Goal: Task Accomplishment & Management: Manage account settings

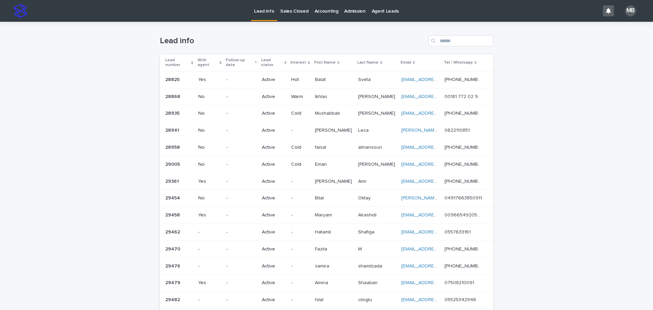
click at [298, 9] on p "Sales Closed" at bounding box center [294, 7] width 28 height 14
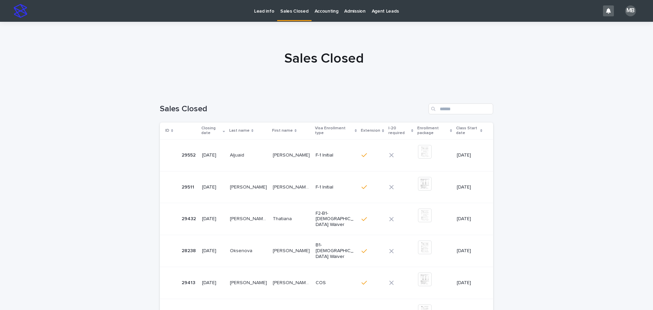
click at [267, 12] on p "Lead info" at bounding box center [264, 7] width 20 height 14
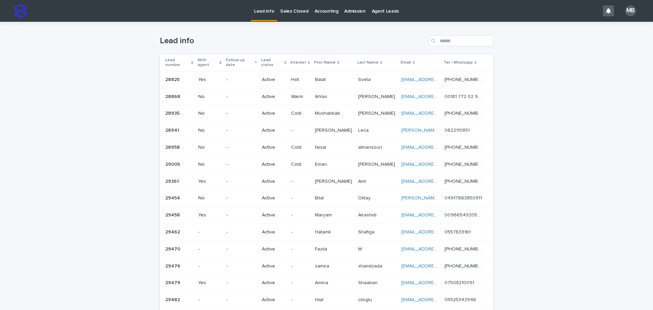
click at [191, 61] on icon at bounding box center [192, 62] width 2 height 3
click at [133, 67] on div "Loading... Saving… Loading... Saving… Lead info Lead number With agent Follow-u…" at bounding box center [326, 270] width 653 height 497
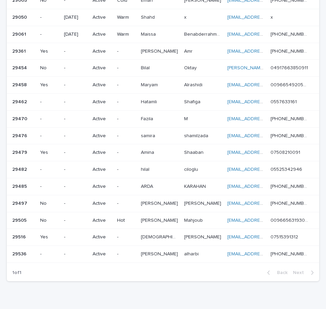
scroll to position [211, 0]
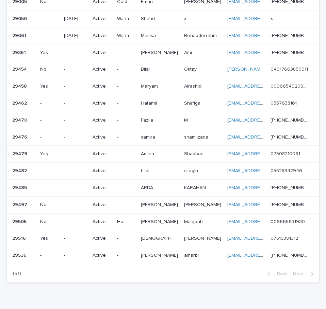
click at [161, 49] on p "[PERSON_NAME]" at bounding box center [160, 52] width 38 height 7
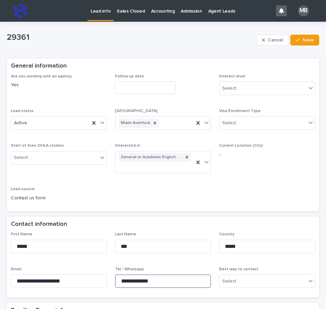
drag, startPoint x: 176, startPoint y: 279, endPoint x: 82, endPoint y: 269, distance: 94.8
click at [82, 269] on div "**********" at bounding box center [163, 263] width 304 height 62
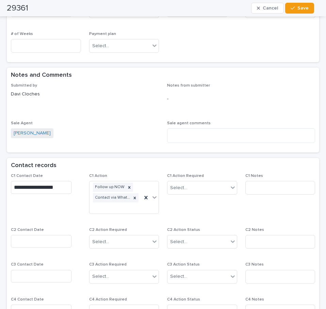
scroll to position [476, 0]
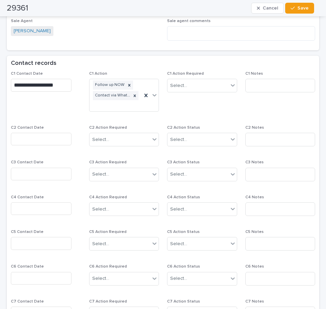
click at [54, 137] on input "text" at bounding box center [41, 139] width 61 height 13
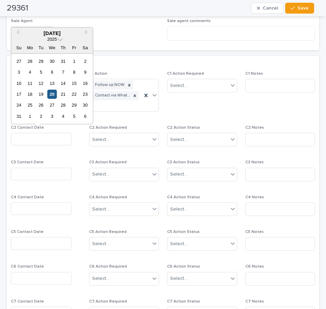
click at [52, 96] on div "20" at bounding box center [51, 94] width 9 height 9
type input "**********"
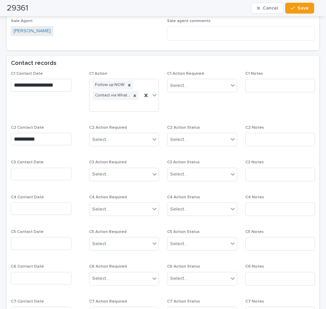
click at [117, 127] on span "C2 Action Required" at bounding box center [108, 128] width 38 height 4
click at [119, 144] on div "Select..." at bounding box center [119, 139] width 61 height 11
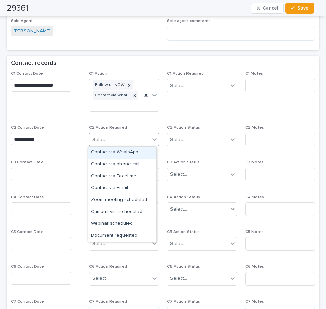
click at [124, 137] on div "Select..." at bounding box center [119, 139] width 61 height 11
click at [141, 138] on div "Select..." at bounding box center [119, 139] width 61 height 11
drag, startPoint x: 137, startPoint y: 153, endPoint x: 202, endPoint y: 138, distance: 66.7
click at [140, 152] on div "Contact via WhatsApp" at bounding box center [122, 153] width 68 height 12
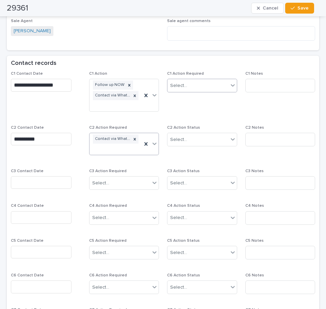
click at [203, 86] on div "Select..." at bounding box center [197, 85] width 61 height 11
click at [203, 109] on div "Completed" at bounding box center [199, 111] width 68 height 12
click at [203, 136] on div "Select..." at bounding box center [197, 139] width 61 height 11
click at [202, 159] on div "Completed" at bounding box center [199, 165] width 68 height 12
click at [271, 138] on input at bounding box center [280, 140] width 70 height 14
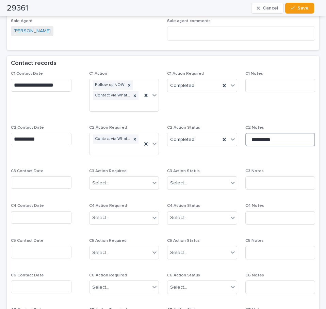
type input "*********"
click at [296, 11] on button "Save" at bounding box center [299, 8] width 29 height 11
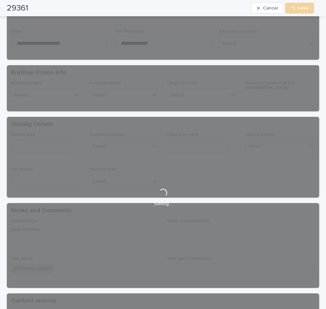
scroll to position [0, 0]
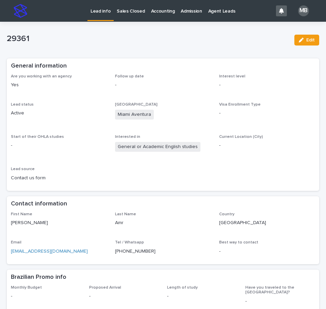
click at [104, 17] on link "Lead info" at bounding box center [100, 10] width 26 height 20
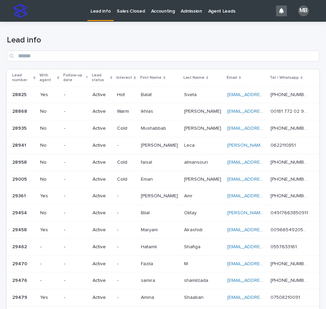
click at [35, 75] on div "Lead number" at bounding box center [23, 78] width 23 height 13
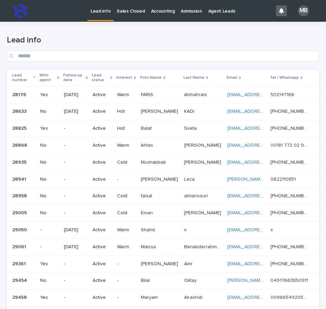
click at [101, 41] on h1 "Lead info" at bounding box center [163, 40] width 312 height 10
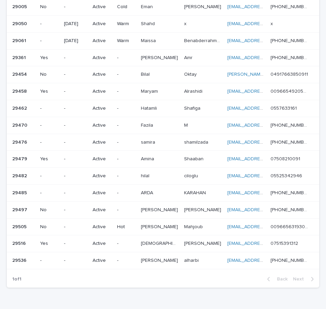
scroll to position [209, 0]
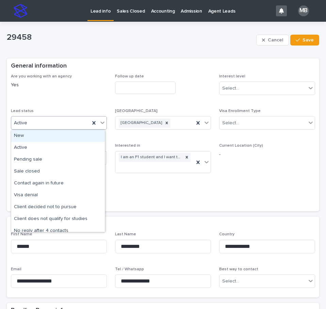
click at [104, 123] on icon at bounding box center [102, 122] width 7 height 7
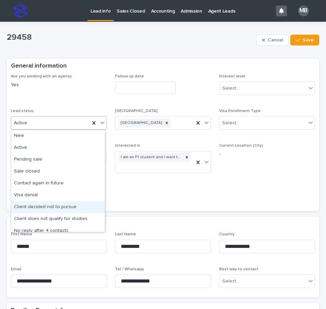
scroll to position [34, 0]
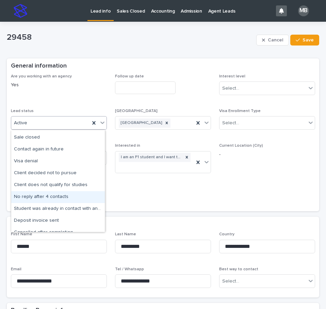
click at [65, 200] on div "No reply after 4 contacts" at bounding box center [57, 197] width 93 height 12
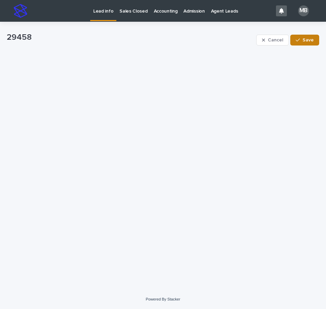
click at [309, 41] on span "Save" at bounding box center [307, 40] width 11 height 5
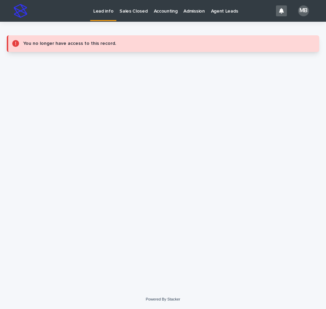
click at [98, 8] on p "Lead info" at bounding box center [103, 7] width 20 height 14
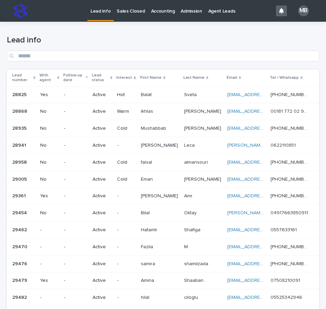
click at [37, 74] on th "Lead number" at bounding box center [22, 78] width 31 height 17
click at [35, 76] on div "Lead number" at bounding box center [23, 78] width 23 height 13
click at [137, 40] on h1 "Lead info" at bounding box center [163, 40] width 312 height 10
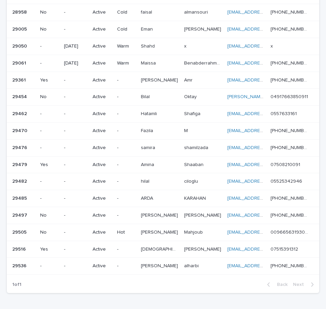
scroll to position [166, 0]
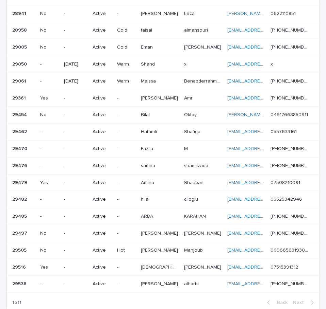
click at [170, 147] on p at bounding box center [160, 149] width 38 height 6
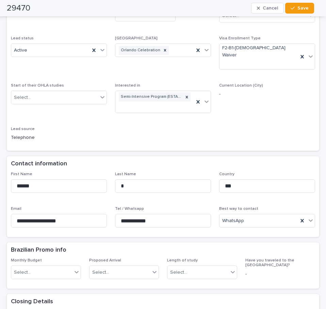
scroll to position [68, 0]
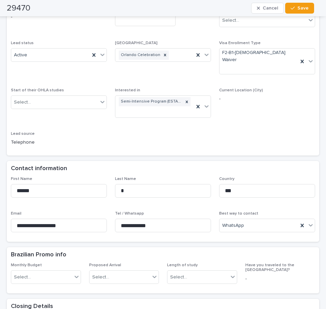
click at [278, 136] on div "Are you working with an agency - Follow up date Interest level Select... Lead s…" at bounding box center [163, 78] width 304 height 145
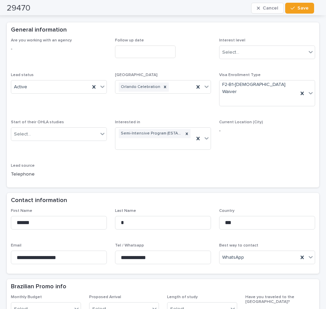
scroll to position [0, 0]
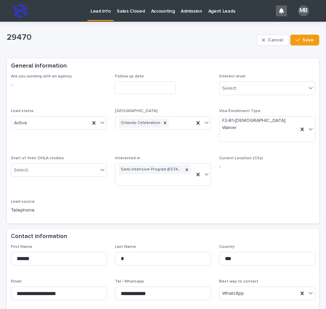
click at [100, 11] on p "Lead info" at bounding box center [100, 7] width 20 height 14
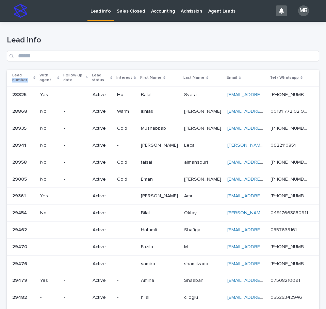
drag, startPoint x: 34, startPoint y: 74, endPoint x: 38, endPoint y: 75, distance: 4.3
click at [37, 75] on th "Lead number" at bounding box center [22, 78] width 31 height 17
click at [35, 75] on div "Lead number" at bounding box center [23, 78] width 23 height 13
click at [98, 42] on h1 "Lead info" at bounding box center [163, 40] width 312 height 10
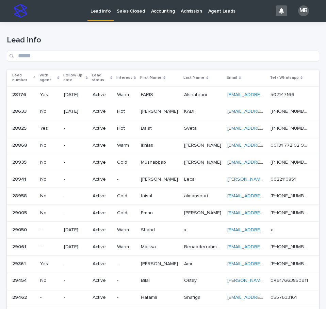
click at [132, 8] on p "Sales Closed" at bounding box center [131, 7] width 28 height 14
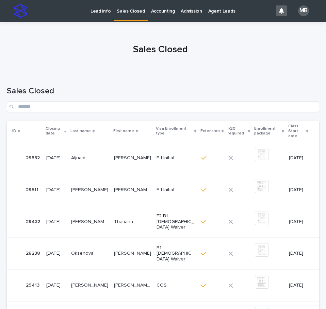
click at [106, 36] on div at bounding box center [160, 46] width 321 height 51
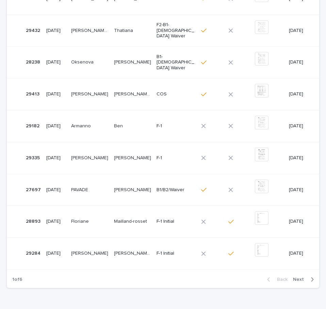
scroll to position [188, 0]
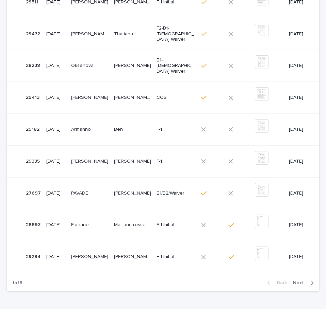
click at [308, 280] on div "button" at bounding box center [311, 283] width 6 height 6
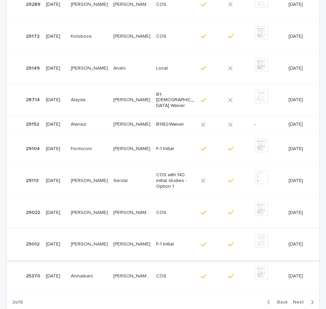
scroll to position [113, 0]
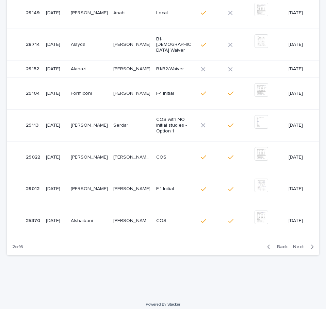
click at [273, 245] on span "Back" at bounding box center [280, 247] width 15 height 5
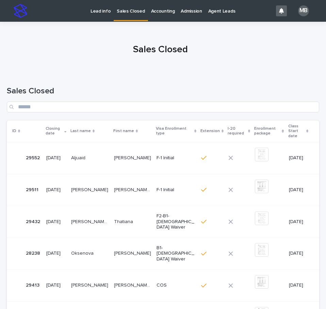
click at [125, 10] on p "Sales Closed" at bounding box center [131, 7] width 28 height 14
click at [102, 10] on p "Lead info" at bounding box center [100, 7] width 20 height 14
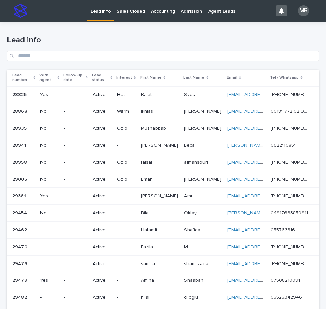
click at [35, 76] on icon at bounding box center [34, 77] width 2 height 3
click at [131, 28] on div "Lead info" at bounding box center [163, 46] width 312 height 48
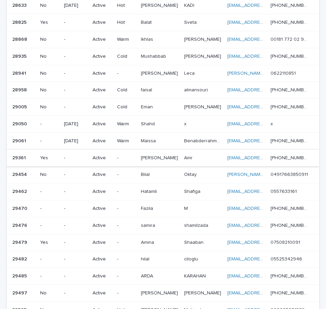
scroll to position [117, 0]
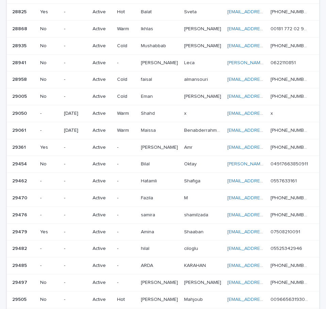
click at [192, 194] on div "M M" at bounding box center [203, 198] width 38 height 11
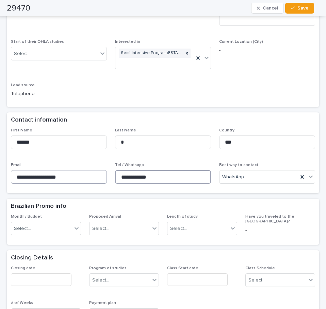
drag, startPoint x: 154, startPoint y: 167, endPoint x: 94, endPoint y: 168, distance: 60.5
click at [94, 168] on div "**********" at bounding box center [163, 159] width 304 height 62
click at [96, 113] on div "Contact information" at bounding box center [163, 121] width 312 height 16
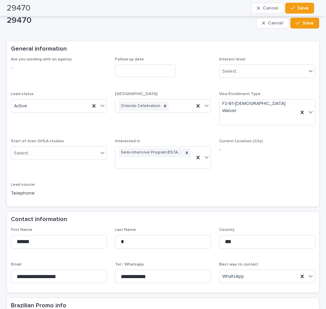
scroll to position [15, 0]
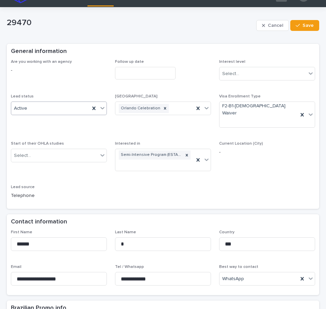
click at [100, 107] on icon at bounding box center [102, 108] width 7 height 7
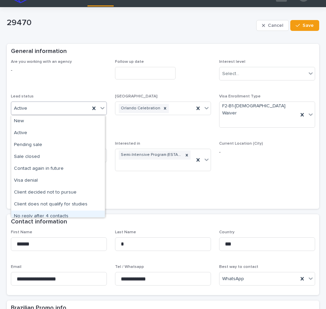
click at [53, 213] on div "No reply after 4 contacts" at bounding box center [57, 217] width 93 height 12
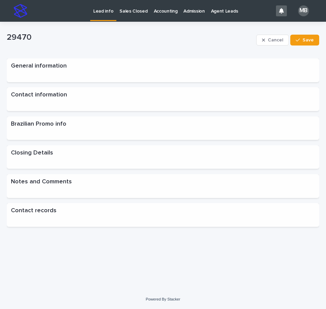
scroll to position [0, 0]
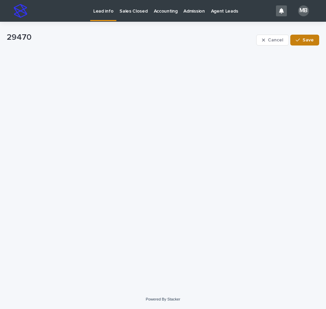
click at [307, 40] on span "Save" at bounding box center [307, 40] width 11 height 5
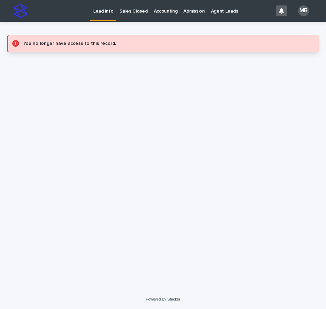
click at [100, 12] on p "Lead info" at bounding box center [103, 7] width 20 height 14
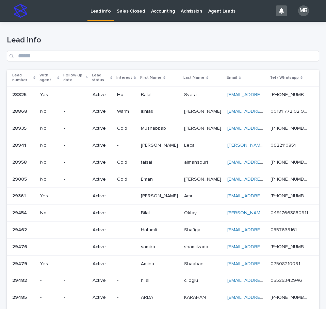
drag, startPoint x: 35, startPoint y: 74, endPoint x: 178, endPoint y: 41, distance: 146.9
click at [35, 74] on div "Lead number" at bounding box center [23, 78] width 23 height 13
click at [174, 41] on h1 "Lead info" at bounding box center [163, 40] width 312 height 10
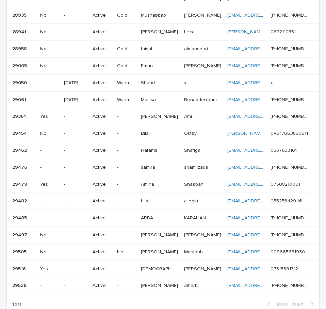
scroll to position [172, 0]
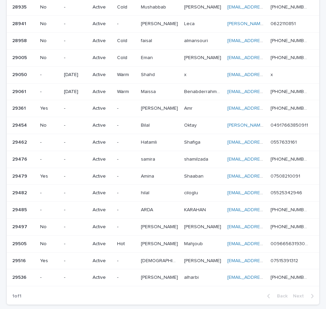
click at [166, 267] on div "[DEMOGRAPHIC_DATA][PERSON_NAME][DEMOGRAPHIC_DATA]" at bounding box center [160, 261] width 38 height 11
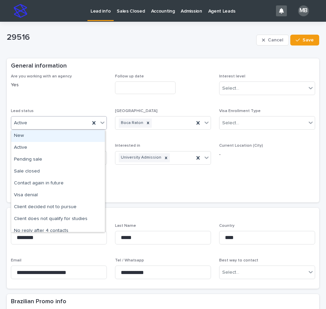
click at [104, 122] on icon at bounding box center [102, 122] width 7 height 7
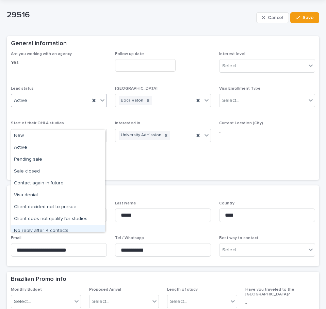
scroll to position [34, 0]
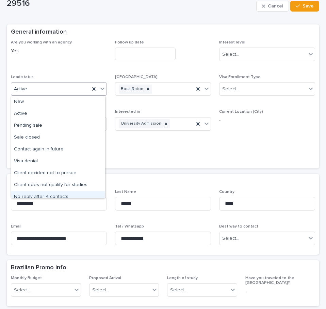
click at [66, 192] on div "No reply after 4 contacts" at bounding box center [57, 197] width 93 height 12
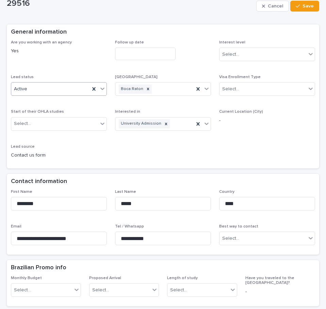
scroll to position [0, 0]
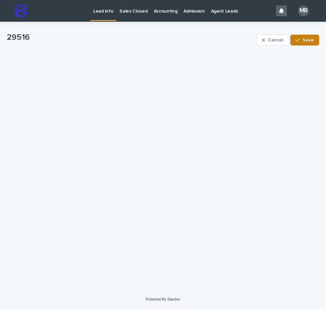
click at [310, 44] on button "Save" at bounding box center [304, 40] width 29 height 11
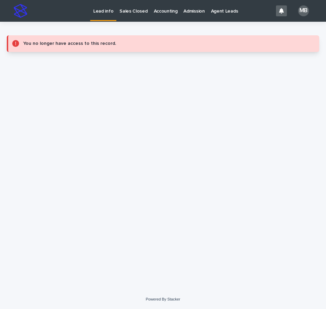
click at [97, 4] on p "Lead info" at bounding box center [103, 7] width 20 height 14
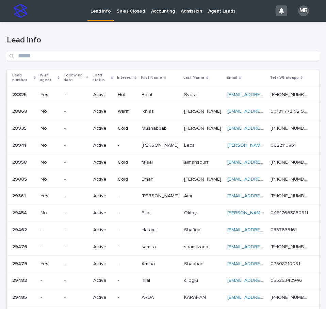
click at [141, 29] on div "Lead info" at bounding box center [163, 46] width 312 height 48
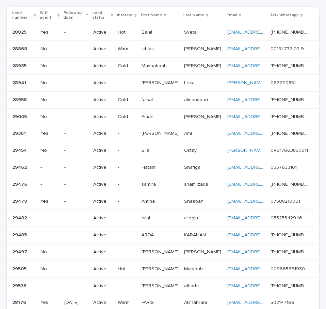
scroll to position [68, 0]
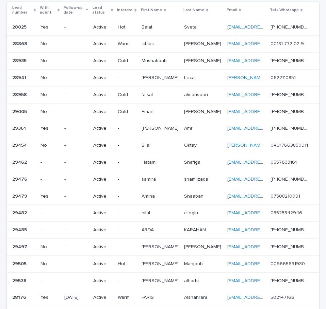
click at [36, 7] on div "Lead number" at bounding box center [23, 10] width 23 height 13
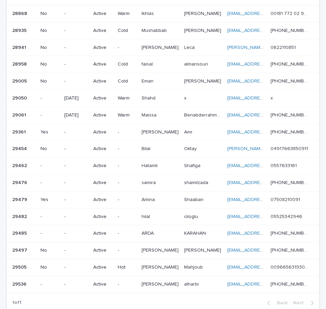
scroll to position [132, 0]
click at [205, 164] on p at bounding box center [203, 166] width 38 height 6
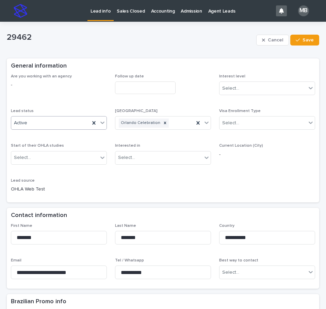
click at [99, 120] on icon at bounding box center [102, 122] width 7 height 7
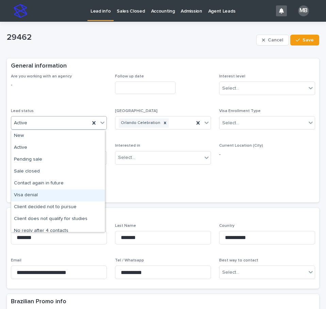
scroll to position [34, 0]
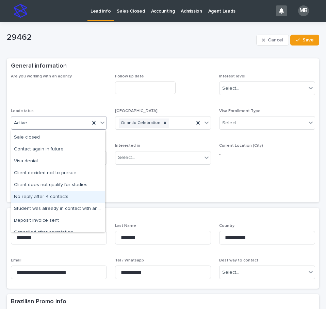
click at [70, 192] on div "No reply after 4 contacts" at bounding box center [57, 197] width 93 height 12
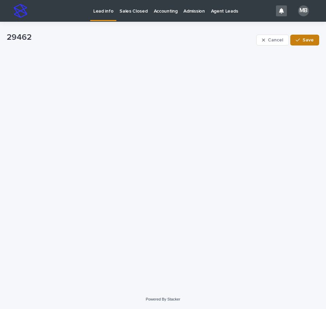
click at [308, 39] on span "Save" at bounding box center [307, 40] width 11 height 5
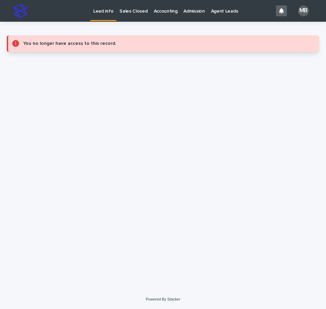
click at [103, 10] on p "Lead info" at bounding box center [103, 7] width 20 height 14
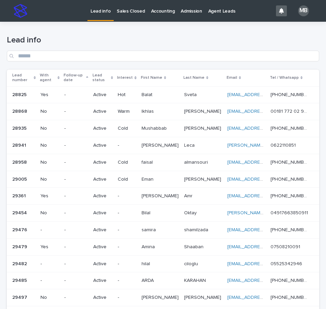
click at [35, 76] on div "Lead number" at bounding box center [23, 78] width 23 height 13
click at [177, 27] on div "Lead info" at bounding box center [163, 46] width 312 height 48
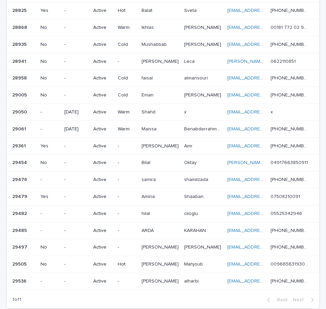
scroll to position [122, 0]
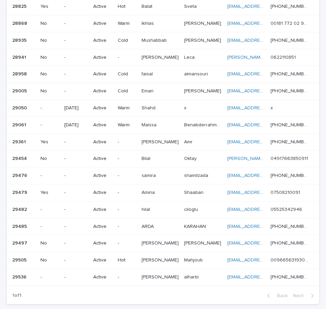
click at [165, 179] on div "[PERSON_NAME] [PERSON_NAME]" at bounding box center [159, 175] width 37 height 11
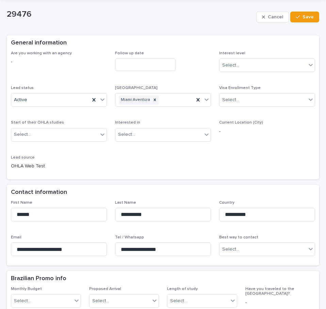
scroll to position [34, 0]
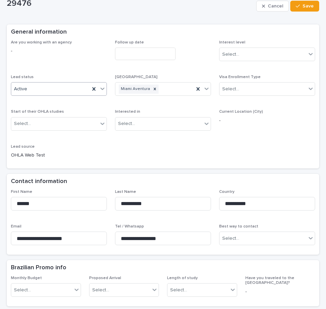
click at [101, 90] on icon at bounding box center [102, 89] width 4 height 2
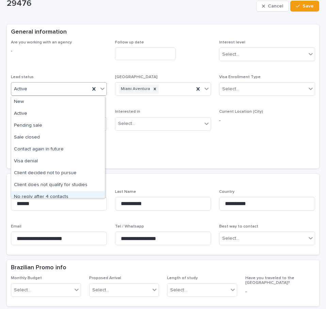
click at [60, 192] on div "No reply after 4 contacts" at bounding box center [57, 197] width 93 height 12
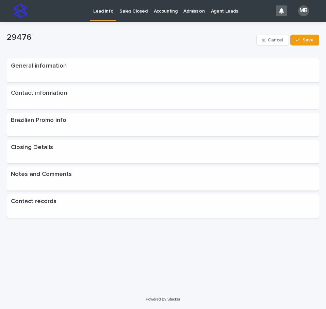
scroll to position [0, 0]
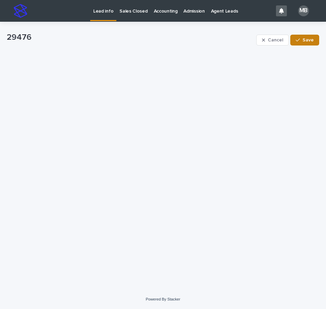
click at [302, 40] on div "button" at bounding box center [298, 40] width 7 height 5
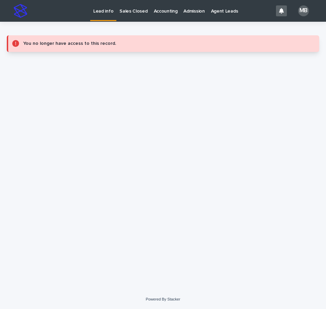
click at [96, 10] on p "Lead info" at bounding box center [103, 7] width 20 height 14
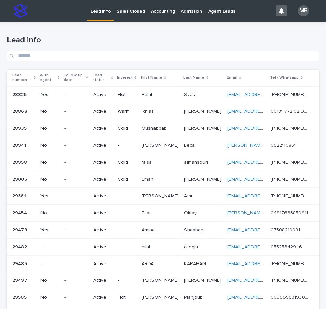
click at [36, 75] on div "Lead number" at bounding box center [23, 78] width 23 height 13
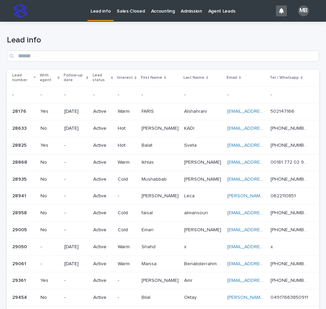
click at [132, 38] on h1 "Lead info" at bounding box center [163, 40] width 312 height 10
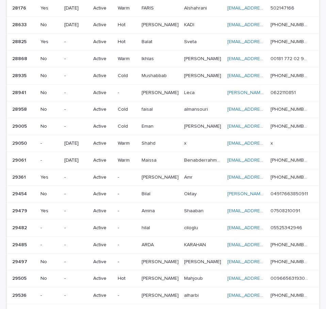
scroll to position [91, 0]
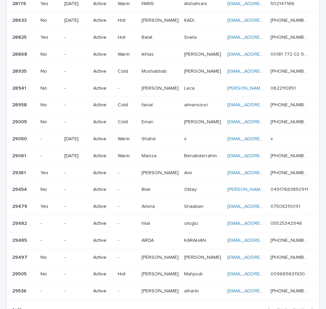
click at [165, 209] on p at bounding box center [159, 207] width 37 height 6
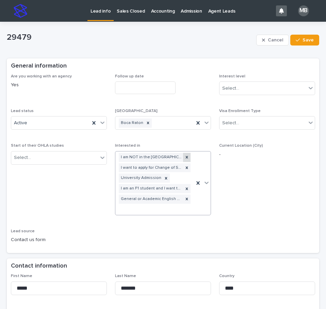
click at [184, 156] on icon at bounding box center [186, 157] width 5 height 5
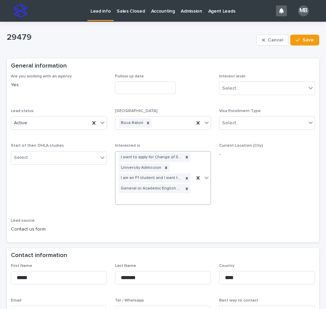
click at [184, 156] on icon at bounding box center [186, 157] width 5 height 5
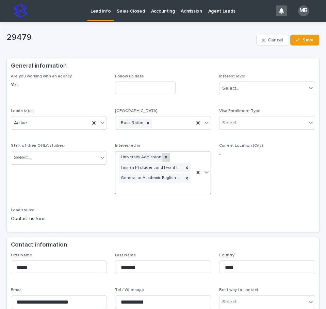
click at [164, 160] on div at bounding box center [165, 157] width 7 height 9
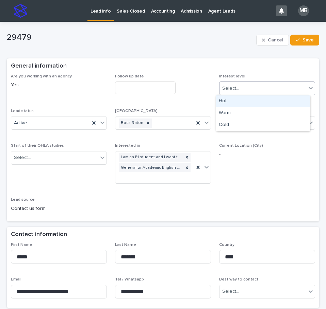
click at [260, 88] on div "Select..." at bounding box center [262, 88] width 87 height 11
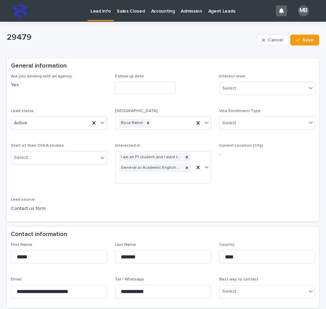
drag, startPoint x: 252, startPoint y: 158, endPoint x: 247, endPoint y: 124, distance: 34.6
click at [252, 157] on p "-" at bounding box center [267, 154] width 96 height 7
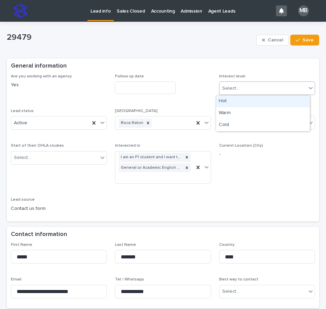
click at [257, 83] on div "Select..." at bounding box center [262, 88] width 87 height 11
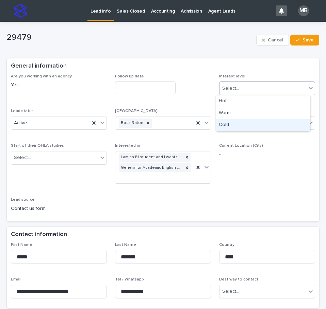
click at [244, 125] on div "Cold" at bounding box center [262, 125] width 93 height 12
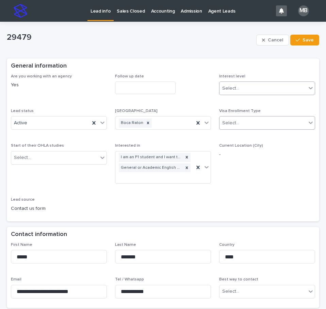
click at [252, 122] on div "Select..." at bounding box center [262, 123] width 87 height 11
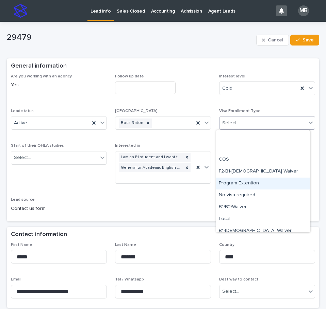
scroll to position [41, 0]
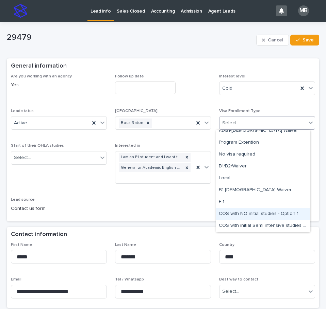
click at [146, 203] on div "Are you working with an agency Yes Follow up date Interest level Cold Lead stat…" at bounding box center [163, 146] width 304 height 144
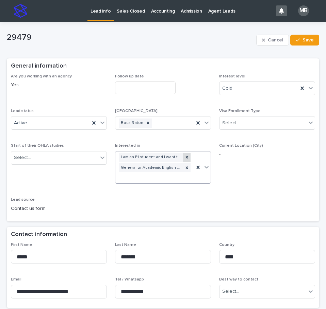
click at [186, 157] on div at bounding box center [186, 157] width 7 height 9
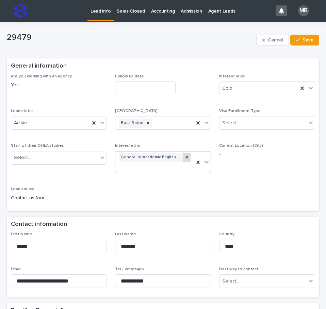
click at [185, 158] on icon at bounding box center [186, 157] width 5 height 5
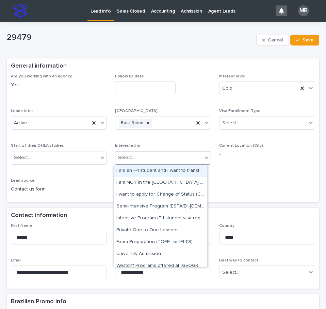
click at [204, 158] on icon at bounding box center [206, 158] width 4 height 2
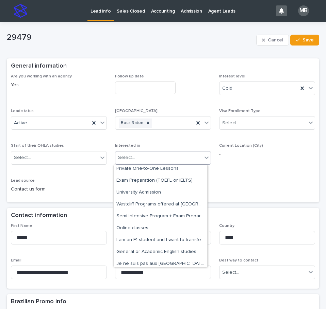
scroll to position [62, 0]
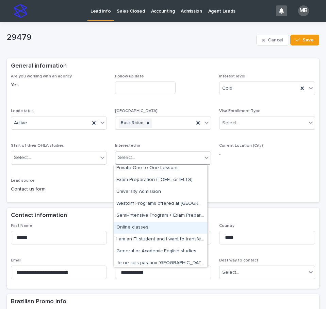
click at [166, 225] on div "Online classes" at bounding box center [160, 228] width 93 height 12
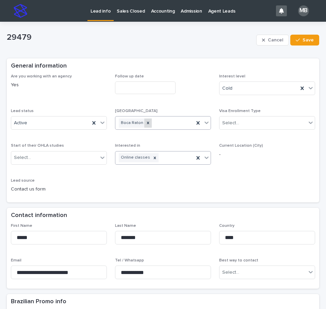
click at [145, 123] on icon at bounding box center [147, 123] width 5 height 5
click at [182, 107] on div "Are you working with an agency Yes Follow up date Interest level Cold Lead stat…" at bounding box center [163, 136] width 304 height 124
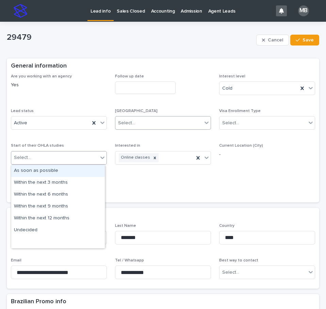
click at [59, 155] on div "Select..." at bounding box center [54, 157] width 87 height 11
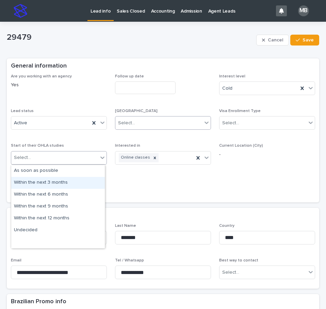
click at [156, 195] on div "Are you working with an agency Yes Follow up date Interest level Cold Lead stat…" at bounding box center [163, 136] width 304 height 124
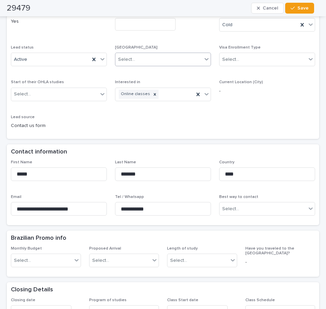
scroll to position [0, 0]
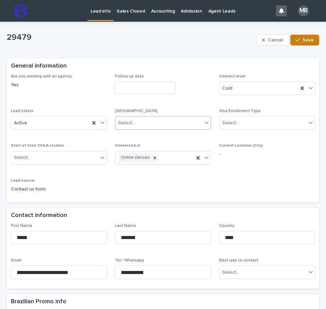
click at [290, 40] on button "Save" at bounding box center [304, 40] width 29 height 11
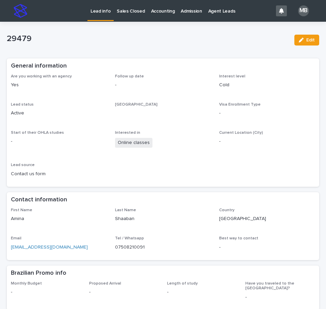
click at [93, 12] on p "Lead info" at bounding box center [100, 7] width 20 height 14
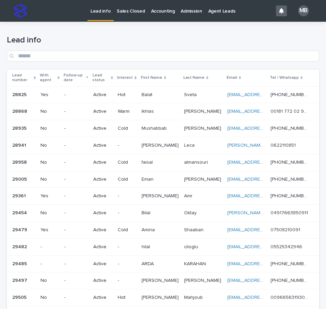
click at [32, 75] on p "Lead number" at bounding box center [22, 78] width 20 height 13
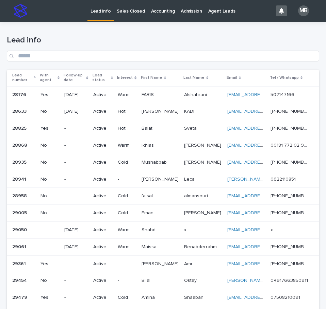
click at [117, 43] on h1 "Lead info" at bounding box center [163, 40] width 312 height 10
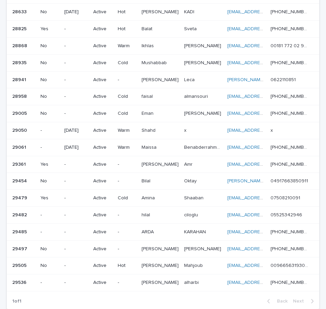
scroll to position [99, 0]
click at [187, 236] on div "[PERSON_NAME]" at bounding box center [203, 232] width 38 height 11
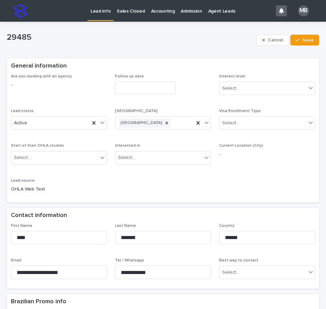
click at [173, 184] on div "Are you working with an agency - Follow up date Interest level Select... Lead s…" at bounding box center [163, 136] width 304 height 124
click at [81, 272] on div "**********" at bounding box center [163, 255] width 304 height 62
click at [248, 175] on div "Are you working with an agency - Follow up date Interest level Select... Lead s…" at bounding box center [163, 136] width 304 height 124
drag, startPoint x: 240, startPoint y: 185, endPoint x: 236, endPoint y: 178, distance: 8.3
click at [240, 185] on div "Are you working with an agency - Follow up date Interest level Select... Lead s…" at bounding box center [163, 136] width 304 height 124
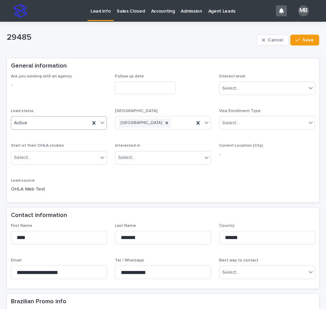
click at [100, 125] on icon at bounding box center [102, 122] width 7 height 7
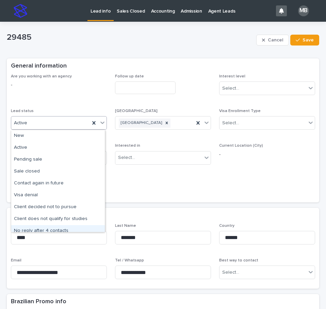
click at [62, 230] on div "No reply after 4 contacts" at bounding box center [57, 231] width 93 height 12
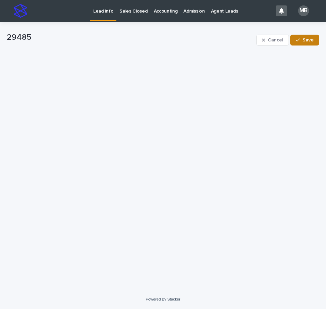
click at [308, 42] on span "Save" at bounding box center [307, 40] width 11 height 5
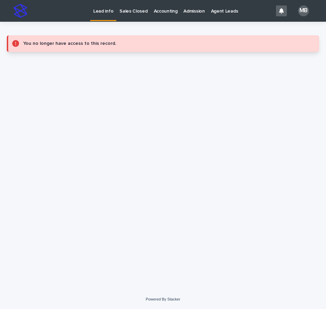
click at [102, 7] on p "Lead info" at bounding box center [103, 7] width 20 height 14
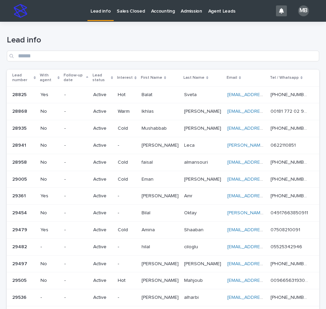
click at [36, 75] on div "Lead number" at bounding box center [23, 78] width 23 height 13
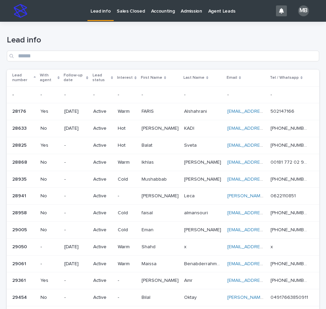
drag, startPoint x: 160, startPoint y: 27, endPoint x: 324, endPoint y: 28, distance: 163.5
click at [164, 26] on div "Lead info" at bounding box center [163, 46] width 312 height 48
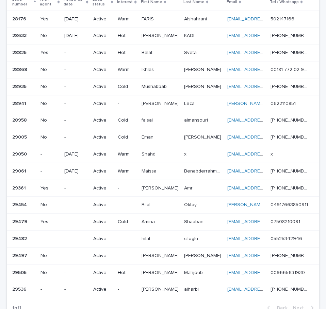
scroll to position [76, 0]
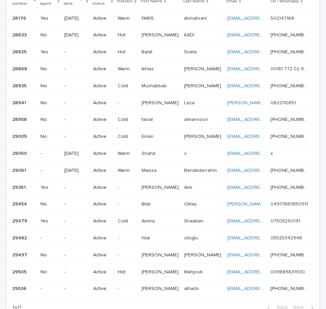
click at [184, 242] on div "ciloglu ciloglu" at bounding box center [203, 238] width 38 height 11
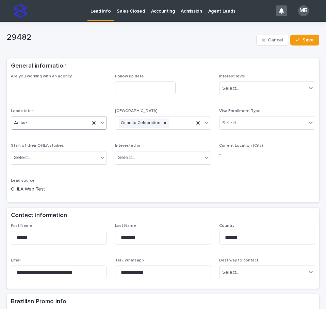
click at [102, 119] on div at bounding box center [102, 123] width 8 height 12
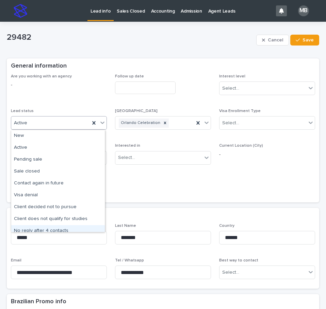
click at [54, 230] on div "No reply after 4 contacts" at bounding box center [57, 231] width 93 height 12
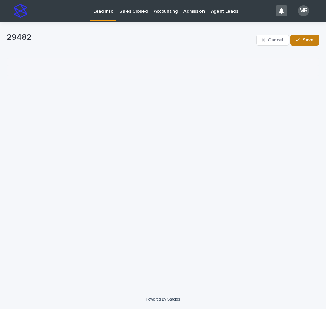
click at [310, 40] on span "Save" at bounding box center [307, 40] width 11 height 5
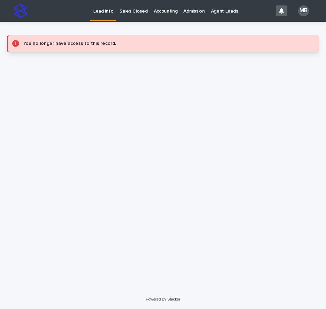
click at [100, 10] on p "Lead info" at bounding box center [103, 7] width 20 height 14
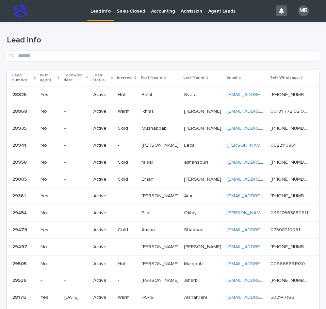
click at [34, 74] on div "Lead number" at bounding box center [23, 78] width 23 height 13
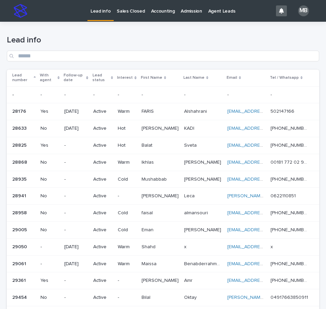
click at [151, 31] on div "Lead info" at bounding box center [163, 46] width 312 height 48
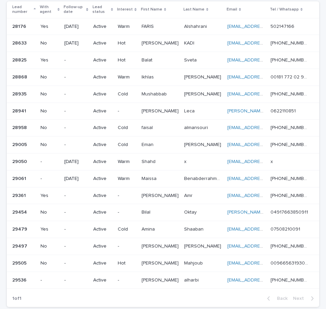
scroll to position [70, 0]
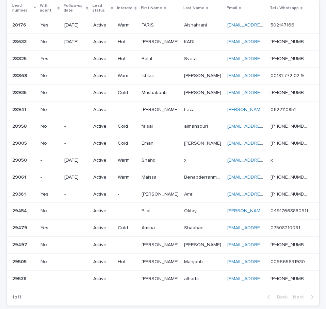
click at [200, 263] on p at bounding box center [203, 262] width 38 height 6
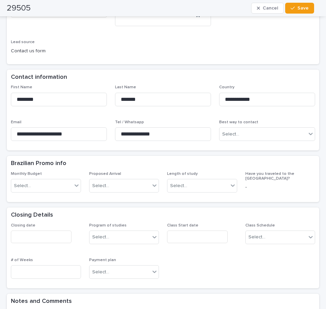
scroll to position [28, 0]
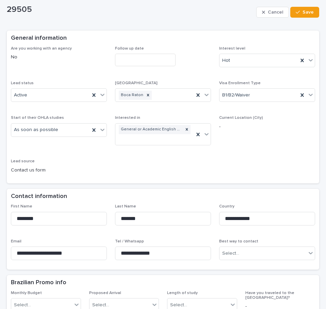
click at [162, 38] on div "General information" at bounding box center [161, 38] width 301 height 7
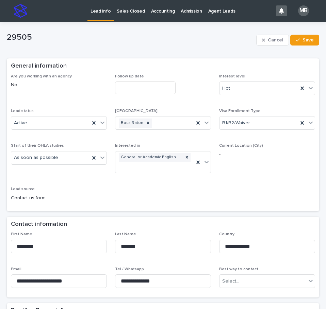
click at [90, 7] on div "Lead info" at bounding box center [100, 7] width 26 height 14
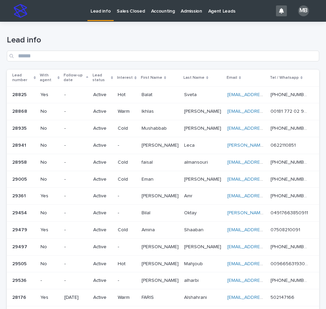
click at [34, 74] on div "Lead number" at bounding box center [23, 78] width 23 height 13
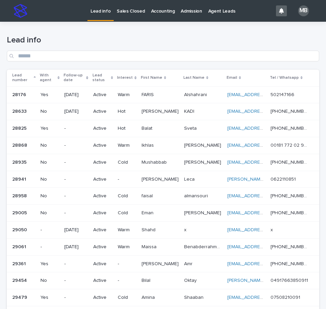
click at [137, 17] on link "Sales Closed" at bounding box center [131, 10] width 34 height 21
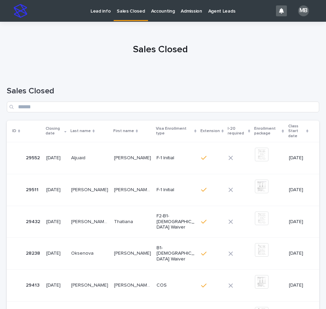
click at [93, 12] on p "Lead info" at bounding box center [100, 7] width 20 height 14
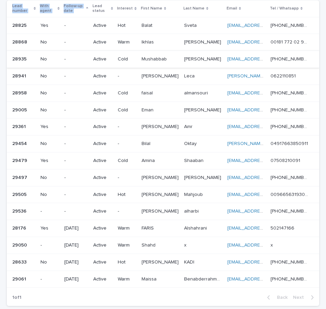
scroll to position [64, 0]
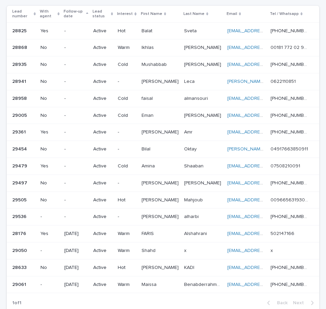
drag, startPoint x: 4, startPoint y: 1, endPoint x: 318, endPoint y: 174, distance: 358.7
click at [325, 185] on html "Lead info Sales Closed Accounting Admission Agent Leads MB Loading... Saving… L…" at bounding box center [163, 154] width 326 height 309
click at [316, 173] on div "Loading... Saving… Loading... Saving… Lead info Lead number With agent Follow-u…" at bounding box center [162, 146] width 319 height 376
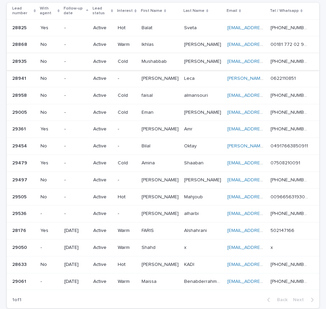
scroll to position [63, 0]
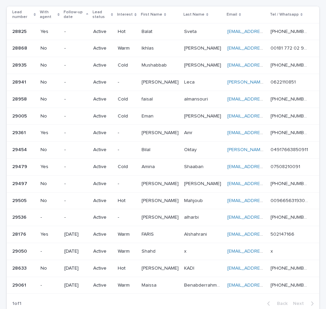
drag, startPoint x: 2, startPoint y: 1, endPoint x: 323, endPoint y: 171, distance: 362.7
click at [323, 171] on div "Lead info Sales Closed Accounting Admission Agent Leads MB Loading... Saving… L…" at bounding box center [163, 154] width 326 height 309
click at [320, 167] on div "Loading... Saving… Loading... Saving… Lead info Lead number With agent Follow-u…" at bounding box center [163, 155] width 326 height 393
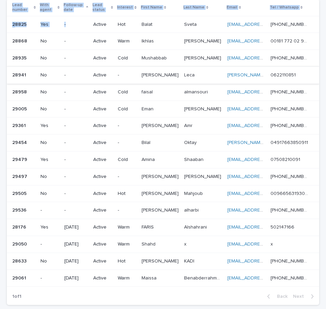
scroll to position [68, 0]
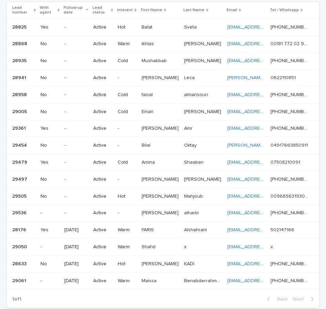
drag, startPoint x: 6, startPoint y: 3, endPoint x: 318, endPoint y: 175, distance: 356.5
click at [318, 175] on div "Loading... Saving… Loading... Saving… Lead info Lead number With agent Follow-u…" at bounding box center [163, 150] width 326 height 393
click at [319, 174] on div "Loading... Saving… Loading... Saving… Lead info Lead number With agent Follow-u…" at bounding box center [163, 150] width 326 height 393
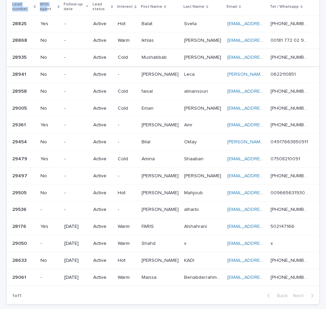
scroll to position [69, 0]
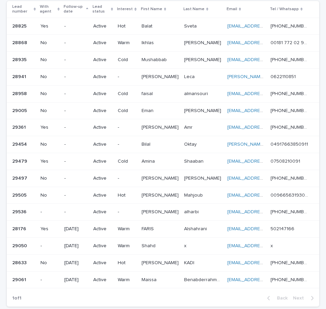
drag, startPoint x: 1, startPoint y: 4, endPoint x: 318, endPoint y: 215, distance: 380.7
click at [318, 215] on div "Loading... Saving… Loading... Saving… Lead info Lead number With agent Follow-u…" at bounding box center [163, 149] width 326 height 393
click at [316, 214] on div "Loading... Saving… Loading... Saving… Lead info Lead number With agent Follow-u…" at bounding box center [162, 141] width 319 height 376
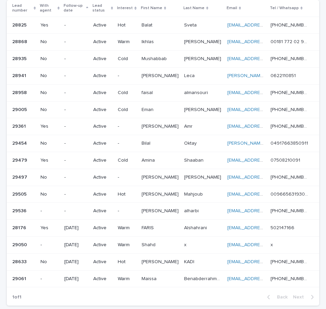
scroll to position [72, 0]
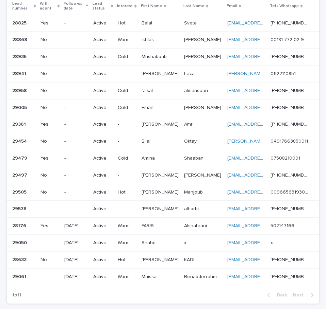
click at [36, 2] on div "Lead number" at bounding box center [23, 6] width 23 height 13
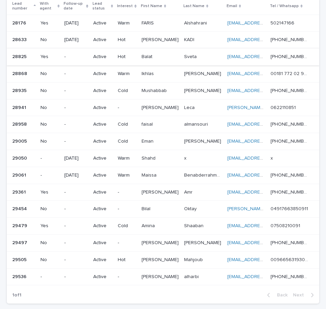
scroll to position [67, 0]
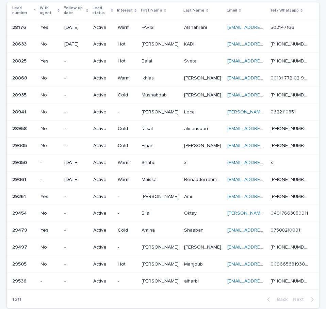
drag, startPoint x: 1, startPoint y: 1, endPoint x: 315, endPoint y: 185, distance: 363.6
click at [325, 195] on html "Lead info Sales Closed Accounting Admission Agent Leads MB Loading... Saving… L…" at bounding box center [163, 154] width 326 height 309
click at [313, 183] on td "[PHONE_NUMBER] [PHONE_NUMBER]" at bounding box center [293, 179] width 51 height 17
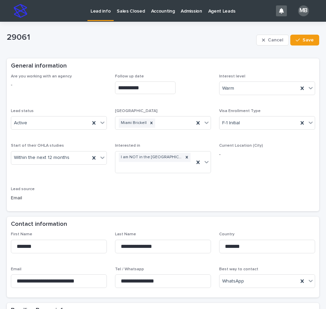
click at [101, 13] on p "Lead info" at bounding box center [100, 7] width 20 height 14
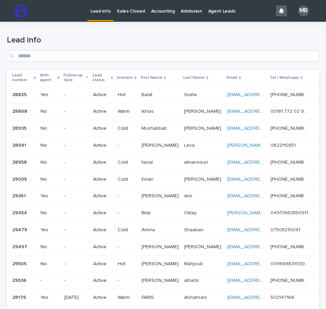
click at [101, 13] on p "Lead info" at bounding box center [100, 7] width 20 height 14
click at [36, 75] on div "Lead number" at bounding box center [23, 78] width 23 height 13
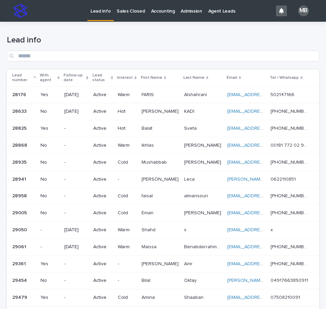
drag, startPoint x: 200, startPoint y: 40, endPoint x: 211, endPoint y: 37, distance: 11.9
click at [202, 39] on h1 "Lead info" at bounding box center [163, 40] width 312 height 10
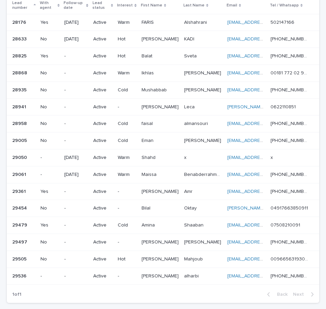
scroll to position [70, 0]
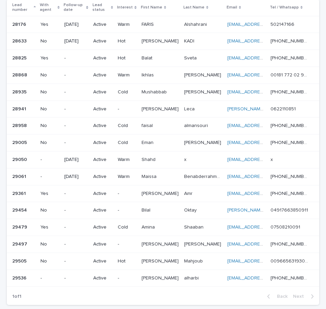
drag, startPoint x: 318, startPoint y: 282, endPoint x: 0, endPoint y: 41, distance: 399.4
click at [0, 41] on html "Lead info Sales Closed Accounting Admission Agent Leads MB Loading... Saving… L…" at bounding box center [163, 154] width 326 height 309
click at [4, 40] on div "Loading... Saving… Loading... Saving… Lead info Lead number With agent Follow-u…" at bounding box center [162, 139] width 319 height 376
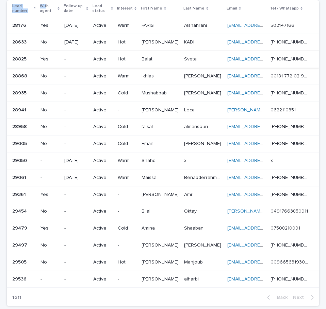
scroll to position [64, 0]
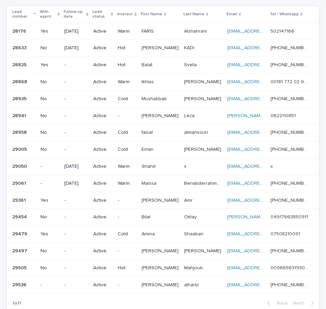
drag, startPoint x: 5, startPoint y: 5, endPoint x: 325, endPoint y: 175, distance: 362.2
click at [325, 176] on html "Lead info Sales Closed Accounting Admission Agent Leads MB Loading... Saving… L…" at bounding box center [163, 154] width 326 height 309
click at [319, 172] on div "Loading... Saving… Loading... Saving… Lead info Lead number With agent Follow-u…" at bounding box center [163, 154] width 326 height 393
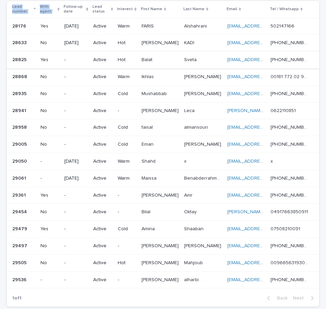
scroll to position [62, 0]
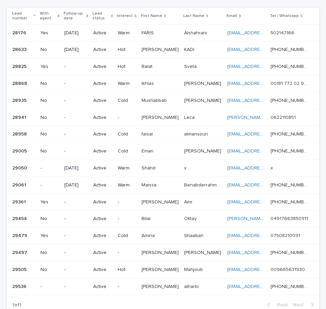
drag, startPoint x: 5, startPoint y: 2, endPoint x: 315, endPoint y: 114, distance: 330.3
click at [315, 114] on div "Loading... Saving… Loading... Saving… Lead info Lead number With agent Follow-u…" at bounding box center [162, 148] width 319 height 376
click at [316, 113] on div "Loading... Saving… Loading... Saving… Lead info Lead number With agent Follow-u…" at bounding box center [162, 148] width 319 height 376
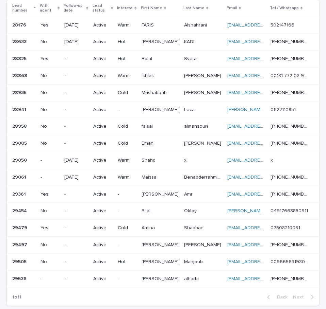
scroll to position [70, 0]
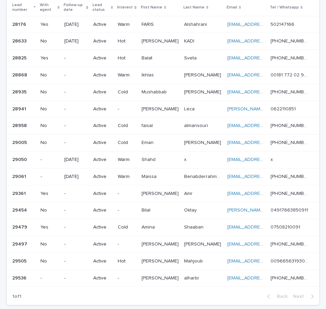
drag, startPoint x: 317, startPoint y: 285, endPoint x: 5, endPoint y: 15, distance: 413.1
click at [5, 15] on div "Loading... Saving… Loading... Saving… Lead info Lead number With agent Follow-u…" at bounding box center [163, 147] width 326 height 393
click at [4, 15] on div "Loading... Saving… Loading... Saving… Lead info Lead number With agent Follow-u…" at bounding box center [162, 139] width 319 height 376
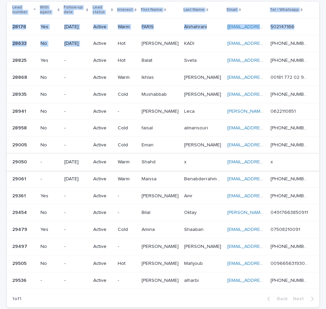
scroll to position [65, 0]
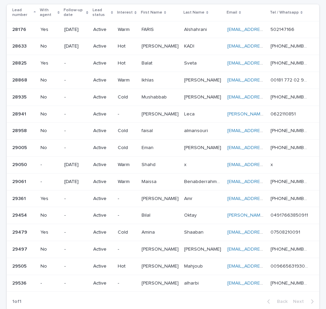
drag, startPoint x: 6, startPoint y: 3, endPoint x: 328, endPoint y: 267, distance: 415.7
click at [325, 267] on html "Lead info Sales Closed Accounting Admission Agent Leads MB Loading... Saving… L…" at bounding box center [163, 154] width 326 height 309
click at [317, 267] on div "Loading... Saving… Loading... Saving… Lead info Lead number With agent Follow-u…" at bounding box center [163, 152] width 326 height 393
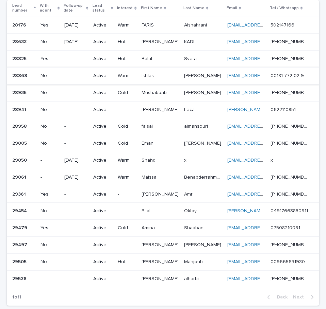
scroll to position [62, 0]
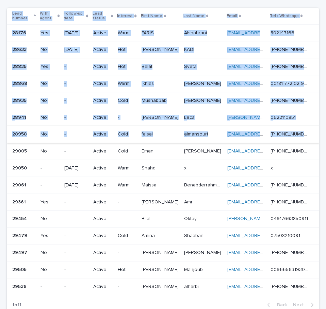
drag, startPoint x: 3, startPoint y: 1, endPoint x: 305, endPoint y: 140, distance: 332.9
click at [305, 140] on div "Loading... Saving… Loading... Saving… Lead info Lead number With agent Follow-u…" at bounding box center [163, 156] width 326 height 393
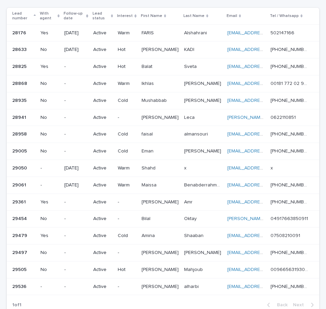
click at [319, 132] on div "Loading... Saving… Loading... Saving… Lead info Lead number With agent Follow-u…" at bounding box center [163, 156] width 326 height 393
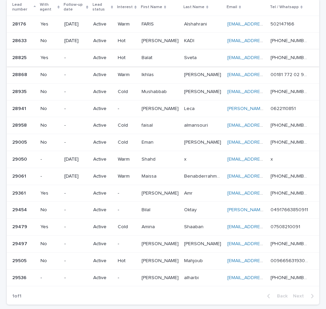
scroll to position [68, 0]
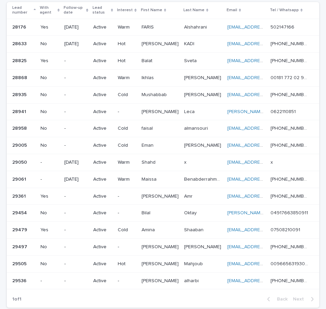
drag, startPoint x: 4, startPoint y: 3, endPoint x: 319, endPoint y: 240, distance: 393.8
click at [318, 241] on div "Loading... Saving… Loading... Saving… Lead info Lead number With agent Follow-u…" at bounding box center [163, 150] width 326 height 393
click at [319, 239] on div "Loading... Saving… Loading... Saving… Lead info Lead number With agent Follow-u…" at bounding box center [163, 150] width 326 height 393
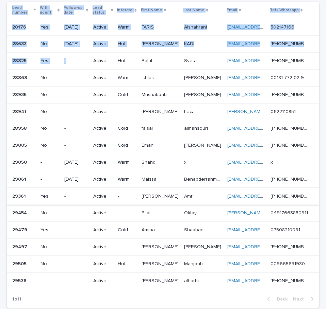
scroll to position [67, 0]
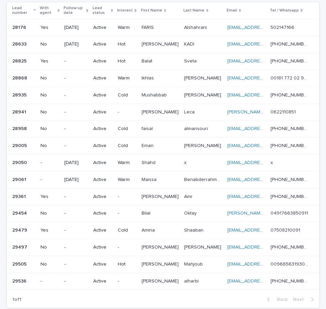
drag, startPoint x: 3, startPoint y: 4, endPoint x: 316, endPoint y: 289, distance: 423.0
click at [316, 289] on div "Loading... Saving… Loading... Saving… Lead info Lead number With agent Follow-u…" at bounding box center [163, 150] width 326 height 393
click at [316, 289] on div "Loading... Saving… Loading... Saving… Lead info Lead number With agent Follow-u…" at bounding box center [162, 142] width 319 height 376
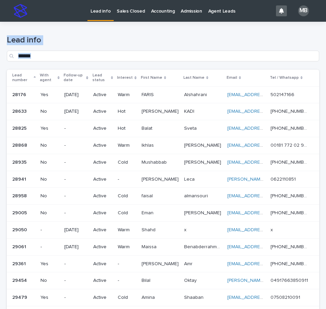
drag, startPoint x: 314, startPoint y: 282, endPoint x: 4, endPoint y: 50, distance: 386.8
click at [4, 46] on div "Loading... Saving… Loading... Saving… Lead info Lead number With agent Follow-u…" at bounding box center [162, 210] width 319 height 376
click at [6, 64] on div "Loading... Saving… Loading... Saving… Lead info Lead number With agent Follow-u…" at bounding box center [162, 210] width 319 height 376
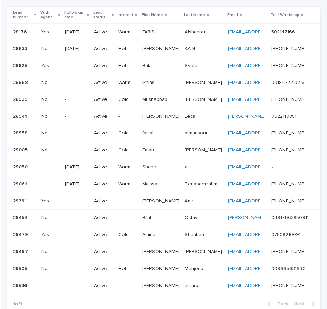
scroll to position [68, 0]
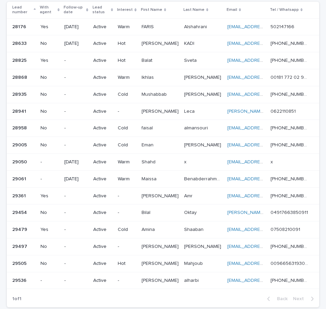
click at [318, 80] on div "Loading... Saving… Loading... Saving… Lead info Lead number With agent Follow-u…" at bounding box center [163, 150] width 326 height 393
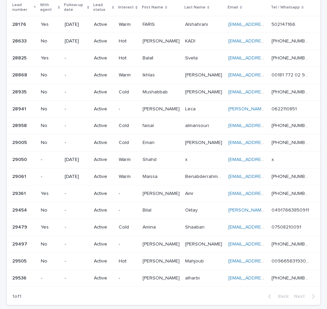
scroll to position [71, 0]
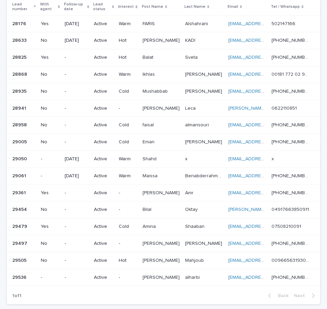
click at [159, 89] on p "Mushabbab" at bounding box center [155, 90] width 27 height 7
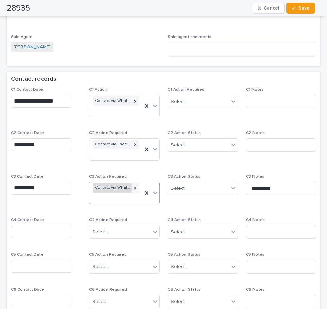
scroll to position [476, 0]
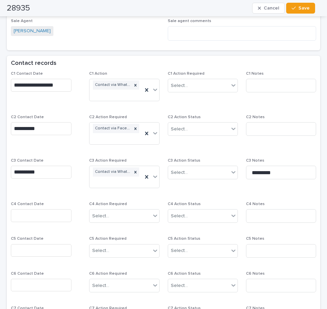
click at [52, 216] on input "text" at bounding box center [41, 215] width 61 height 13
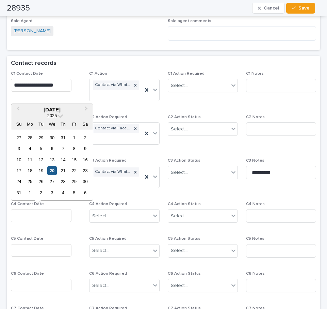
click at [49, 171] on div "20" at bounding box center [51, 170] width 9 height 9
type input "**********"
click at [117, 216] on div "Select..." at bounding box center [119, 216] width 61 height 11
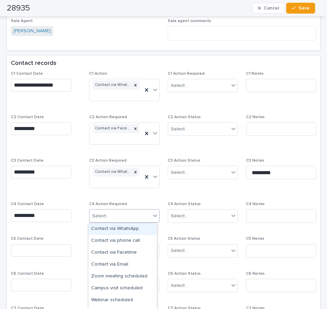
click at [125, 231] on div "Contact via WhatsApp" at bounding box center [122, 229] width 68 height 12
click at [197, 219] on div "Select..." at bounding box center [198, 216] width 61 height 11
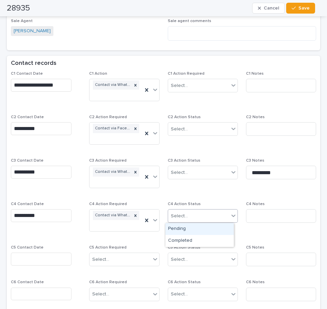
click at [247, 199] on div "**********" at bounding box center [163, 206] width 305 height 270
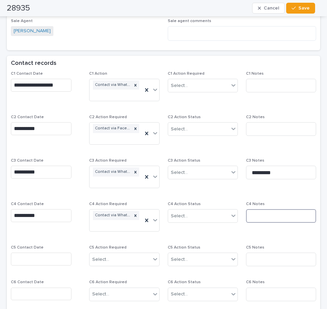
click at [268, 216] on input at bounding box center [281, 216] width 70 height 14
type input "*********"
click at [190, 178] on div "Select..." at bounding box center [203, 173] width 70 height 14
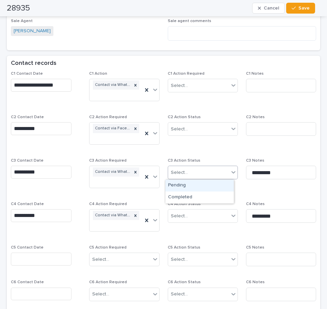
click at [191, 188] on div "Pending" at bounding box center [199, 186] width 68 height 12
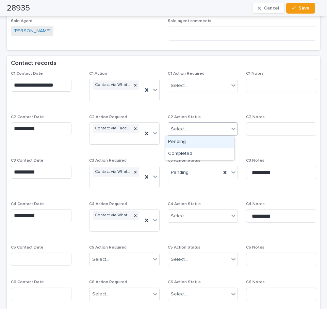
click at [206, 125] on div "Select..." at bounding box center [198, 129] width 61 height 11
click at [207, 151] on div "Completed" at bounding box center [199, 154] width 68 height 12
click at [218, 90] on div "Select..." at bounding box center [198, 85] width 61 height 11
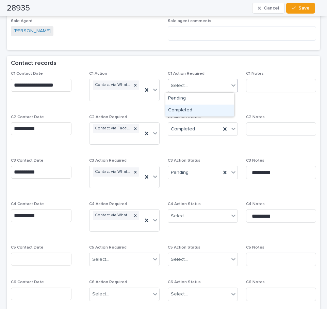
click at [210, 109] on div "Completed" at bounding box center [199, 111] width 68 height 12
click at [205, 208] on div "C4 Action Status Select..." at bounding box center [203, 215] width 70 height 27
click at [204, 215] on div "Select..." at bounding box center [198, 216] width 61 height 11
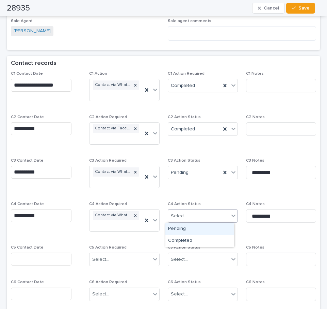
click at [194, 229] on div "Pending" at bounding box center [199, 229] width 68 height 12
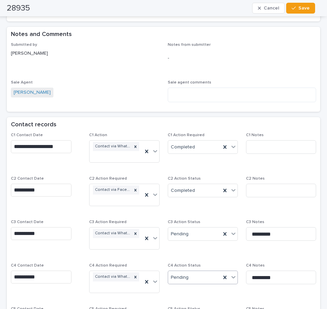
scroll to position [306, 0]
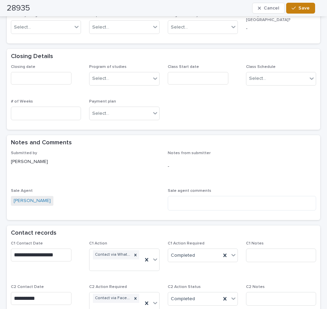
click at [296, 11] on button "Save" at bounding box center [300, 8] width 29 height 11
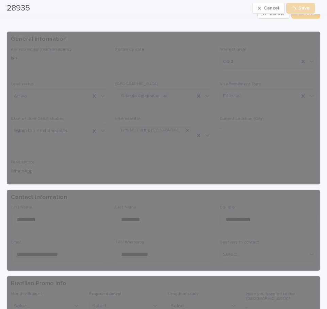
scroll to position [0, 0]
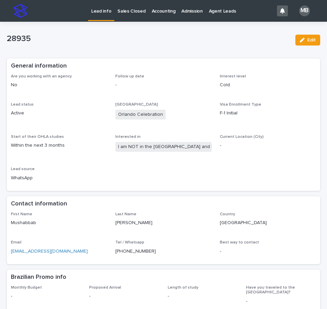
click at [99, 12] on p "Lead info" at bounding box center [101, 7] width 20 height 14
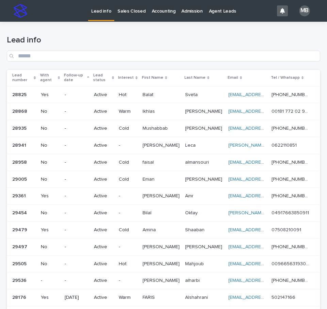
click at [32, 74] on p "Lead number" at bounding box center [22, 78] width 20 height 13
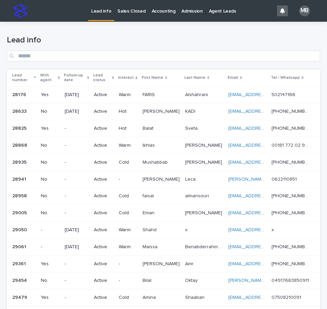
click at [126, 44] on h1 "Lead info" at bounding box center [163, 40] width 313 height 10
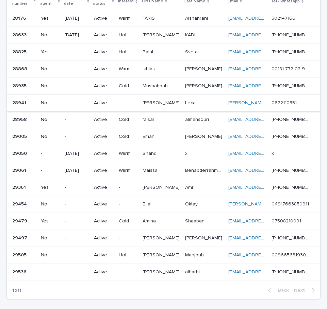
scroll to position [78, 0]
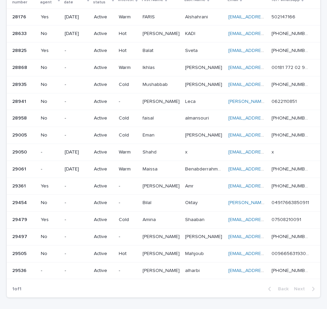
drag, startPoint x: 317, startPoint y: 64, endPoint x: 321, endPoint y: 74, distance: 10.7
click at [317, 64] on div "Loading... Saving… Loading... Saving… Lead info Lead number With agent Follow-u…" at bounding box center [163, 132] width 320 height 376
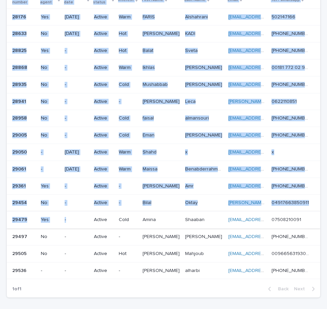
drag, startPoint x: 316, startPoint y: 277, endPoint x: 94, endPoint y: 218, distance: 230.4
click at [94, 218] on div "Loading... Saving… Loading... Saving… Lead info Lead number With agent Follow-u…" at bounding box center [163, 132] width 320 height 376
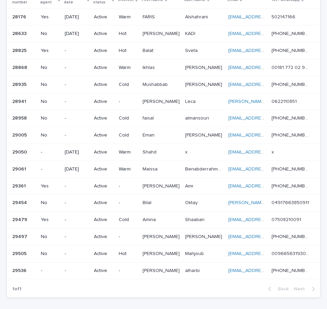
click at [156, 299] on div "Lead info Lead number With agent Follow-up date Lead status Interest First Name…" at bounding box center [163, 123] width 313 height 359
click at [157, 242] on div "[PERSON_NAME]" at bounding box center [160, 236] width 37 height 11
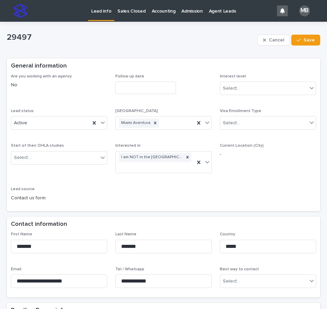
click at [183, 193] on div "Are you working with an agency No Follow up date Interest level Select... Lead …" at bounding box center [163, 140] width 305 height 133
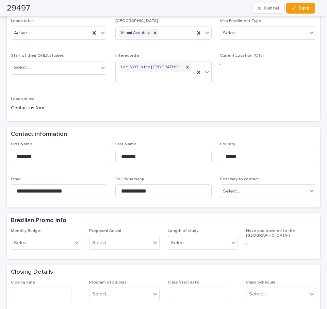
scroll to position [102, 0]
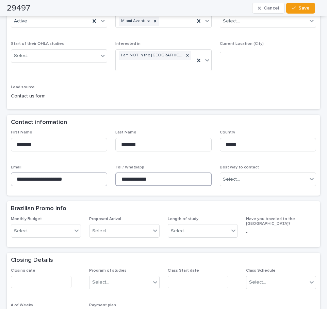
drag, startPoint x: 123, startPoint y: 175, endPoint x: 86, endPoint y: 179, distance: 37.0
click at [86, 179] on div "**********" at bounding box center [163, 161] width 305 height 62
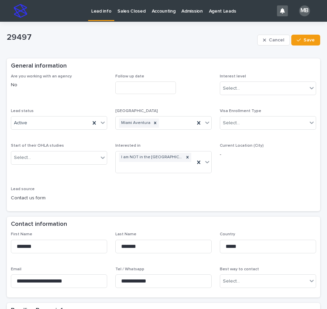
scroll to position [34, 0]
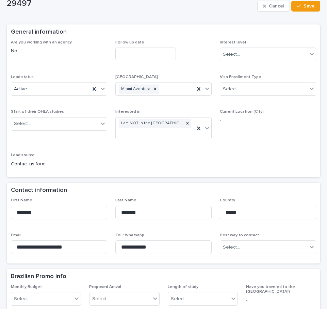
click at [285, 134] on span "Current Location (City) -" at bounding box center [268, 126] width 96 height 35
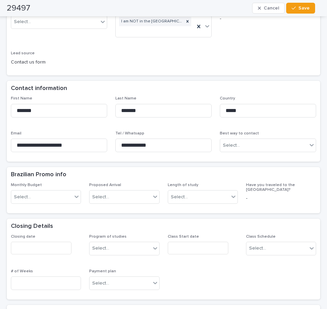
scroll to position [0, 0]
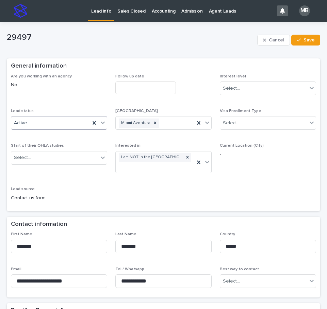
click at [101, 122] on icon at bounding box center [103, 123] width 4 height 2
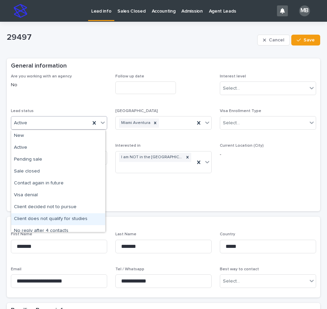
scroll to position [34, 0]
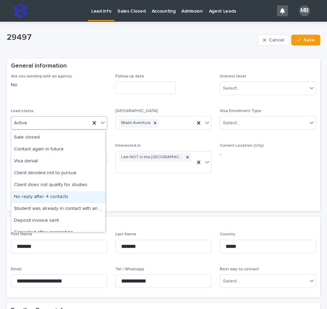
click at [70, 199] on div "No reply after 4 contacts" at bounding box center [58, 197] width 94 height 12
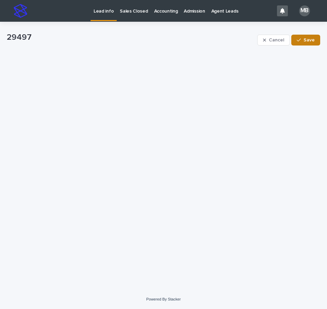
click at [310, 38] on span "Save" at bounding box center [308, 40] width 11 height 5
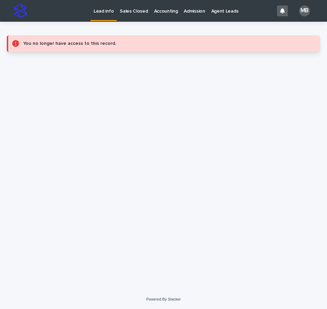
click at [106, 11] on p "Lead info" at bounding box center [103, 7] width 20 height 14
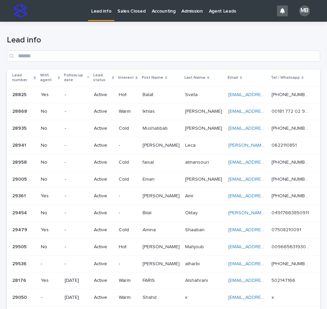
click at [36, 76] on div "Lead number" at bounding box center [24, 78] width 24 height 13
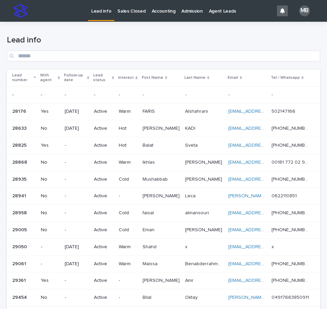
click at [190, 30] on div "Lead info" at bounding box center [163, 46] width 313 height 48
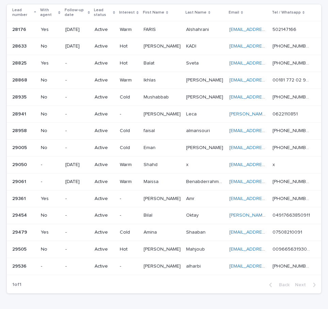
scroll to position [66, 0]
